Goal: Task Accomplishment & Management: Complete application form

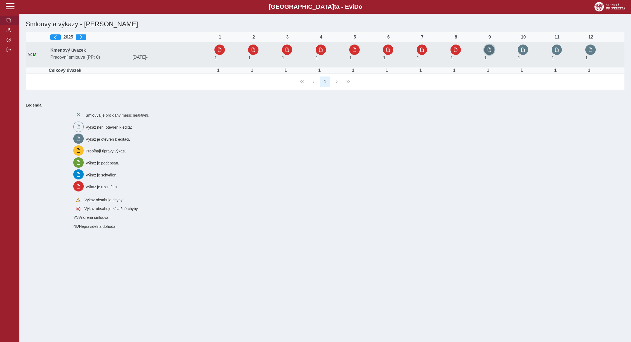
click at [492, 48] on span "button" at bounding box center [489, 50] width 4 height 4
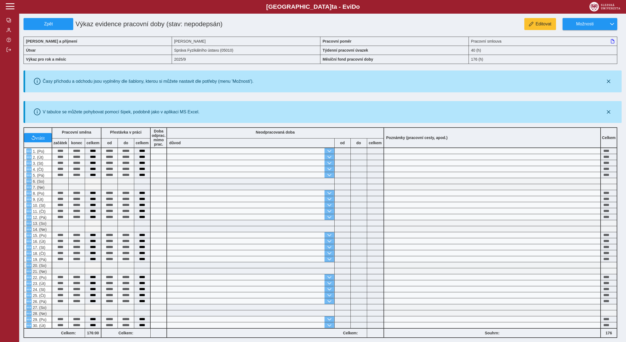
scroll to position [77, 0]
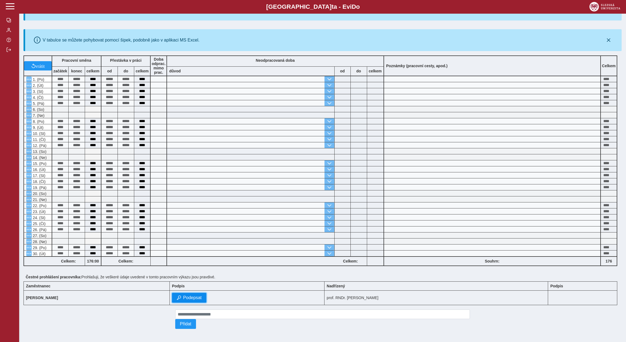
click at [183, 297] on span "Podepsat" at bounding box center [192, 298] width 19 height 5
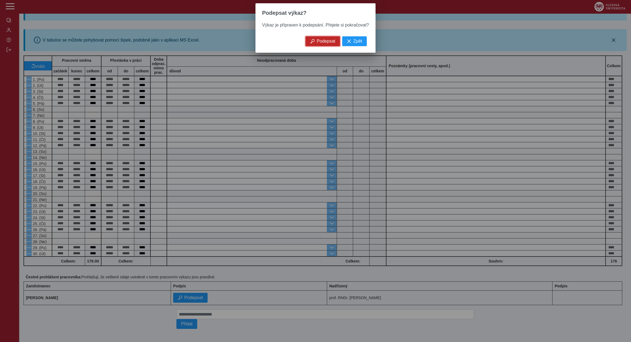
click at [327, 43] on span "Podepsat" at bounding box center [326, 41] width 19 height 5
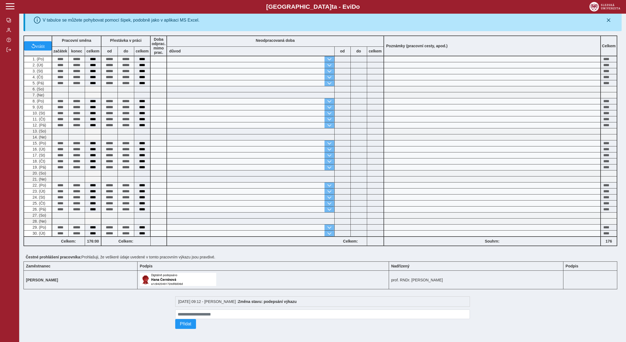
scroll to position [0, 0]
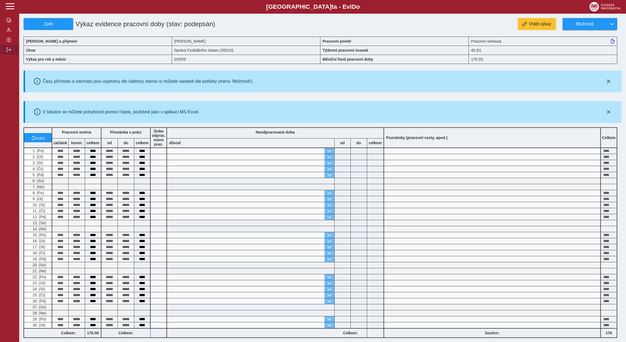
click at [9, 52] on span "button" at bounding box center [9, 50] width 4 height 4
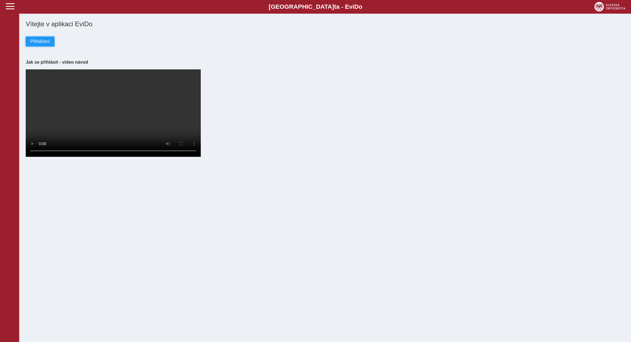
click at [45, 45] on button "Přihlášení" at bounding box center [40, 42] width 29 height 10
click at [32, 43] on span "Přihlášení" at bounding box center [39, 41] width 19 height 5
